Goal: Task Accomplishment & Management: Manage account settings

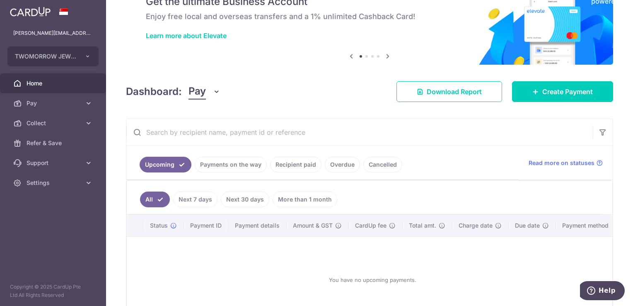
click at [250, 168] on link "Payments on the way" at bounding box center [231, 165] width 72 height 16
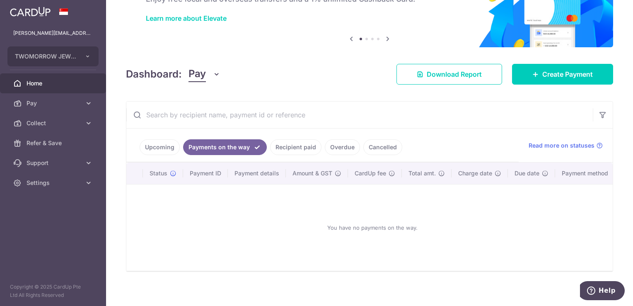
scroll to position [67, 0]
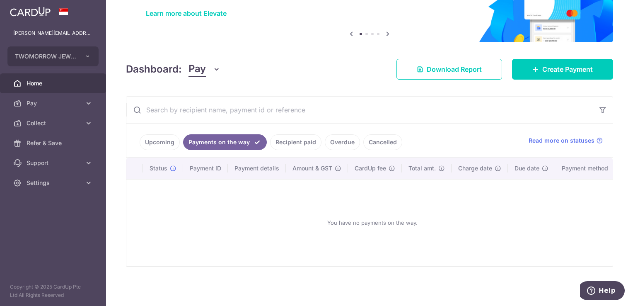
click at [296, 137] on link "Recipient paid" at bounding box center [295, 142] width 51 height 16
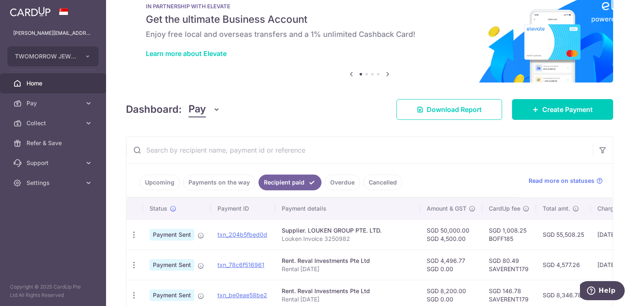
scroll to position [0, 0]
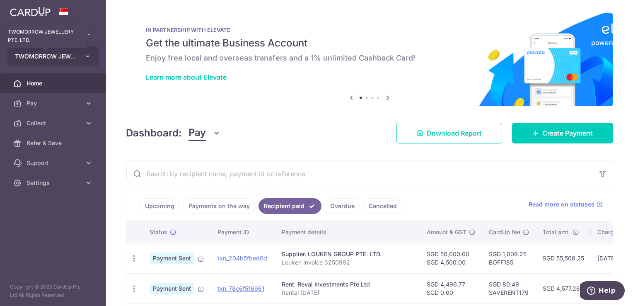
click at [46, 55] on span "TWOMORROW JEWELLERY PTE. LTD." at bounding box center [45, 56] width 61 height 8
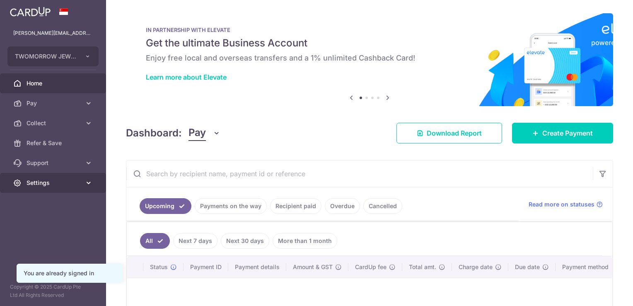
click at [82, 181] on link "Settings" at bounding box center [53, 183] width 106 height 20
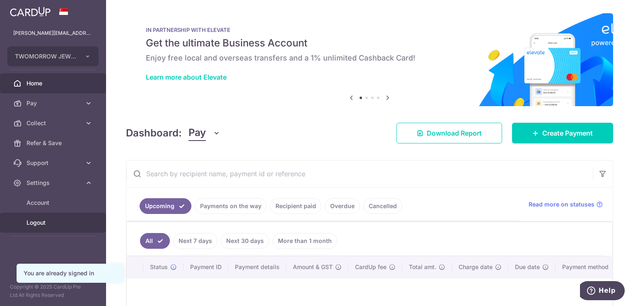
click at [45, 226] on span "Logout" at bounding box center [54, 222] width 55 height 8
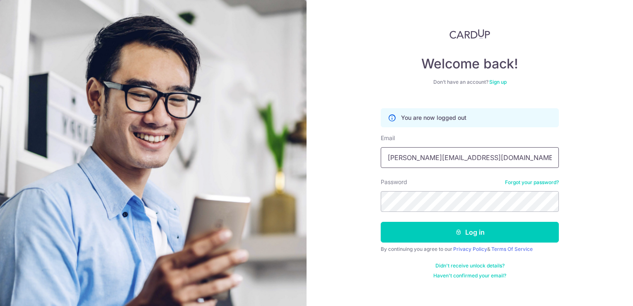
click at [481, 154] on input "[PERSON_NAME][EMAIL_ADDRESS][DOMAIN_NAME]" at bounding box center [470, 157] width 178 height 21
click at [495, 157] on input "[PERSON_NAME][EMAIL_ADDRESS][DOMAIN_NAME]" at bounding box center [470, 157] width 178 height 21
drag, startPoint x: 492, startPoint y: 158, endPoint x: 414, endPoint y: 160, distance: 77.5
click at [414, 160] on input "[PERSON_NAME][EMAIL_ADDRESS][DOMAIN_NAME]" at bounding box center [470, 157] width 178 height 21
type input "evelyn.cyt@gmail.com"
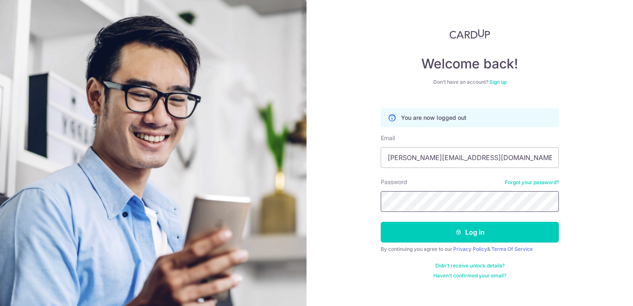
click at [340, 195] on div "Welcome back! Don’t have an account? Sign up You are now logged out Email evely…" at bounding box center [469, 153] width 326 height 306
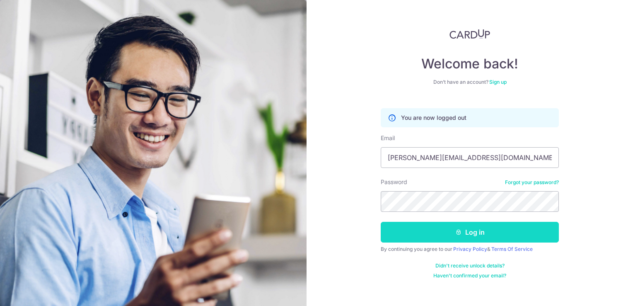
click at [457, 231] on icon "submit" at bounding box center [458, 232] width 7 height 7
